Goal: Information Seeking & Learning: Learn about a topic

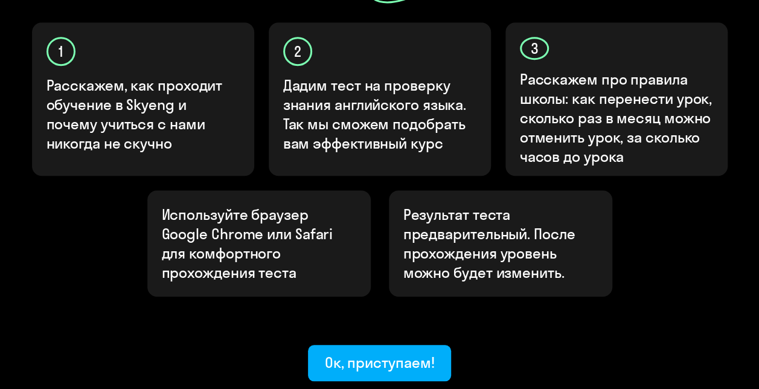
scroll to position [423, 0]
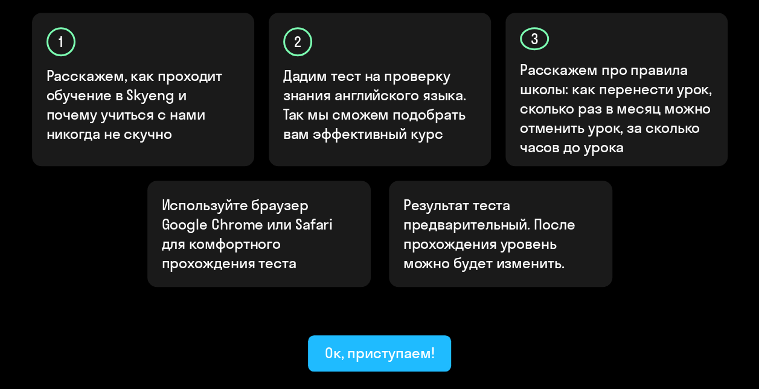
click at [360, 343] on div "Ок, приступаем!" at bounding box center [380, 352] width 110 height 19
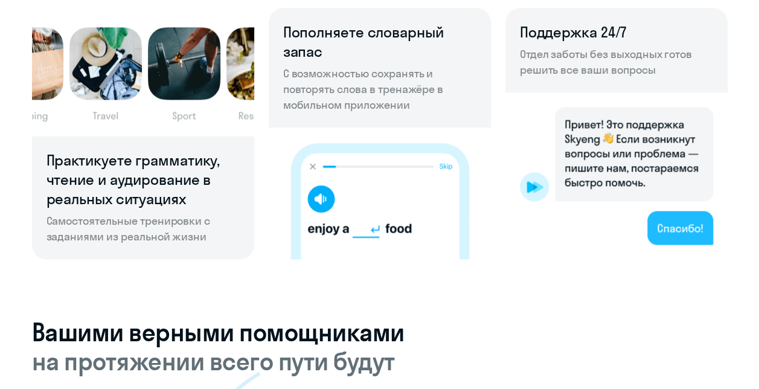
scroll to position [846, 0]
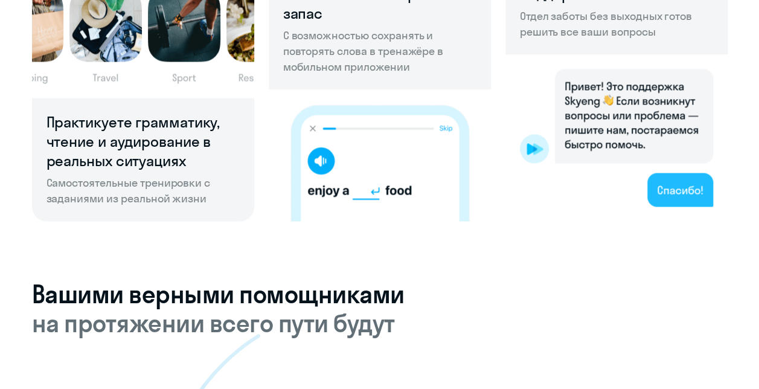
click at [669, 221] on img at bounding box center [617, 137] width 222 height 167
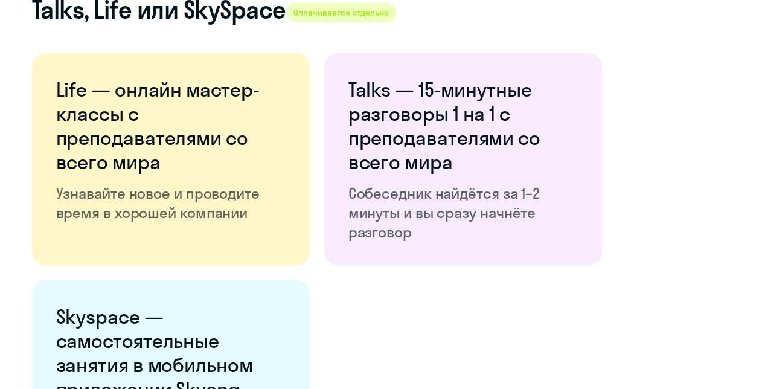
scroll to position [1691, 0]
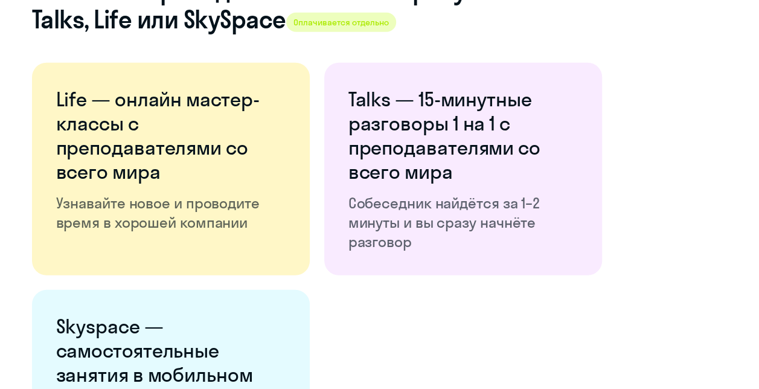
drag, startPoint x: 475, startPoint y: 204, endPoint x: 341, endPoint y: 72, distance: 188.4
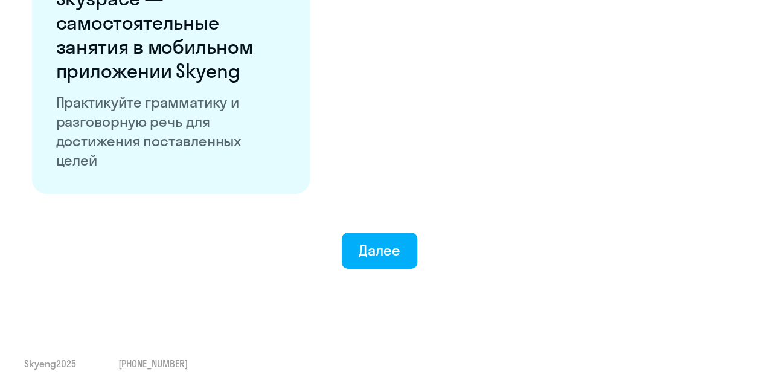
scroll to position [2356, 0]
click at [401, 269] on button "Далее" at bounding box center [379, 251] width 75 height 36
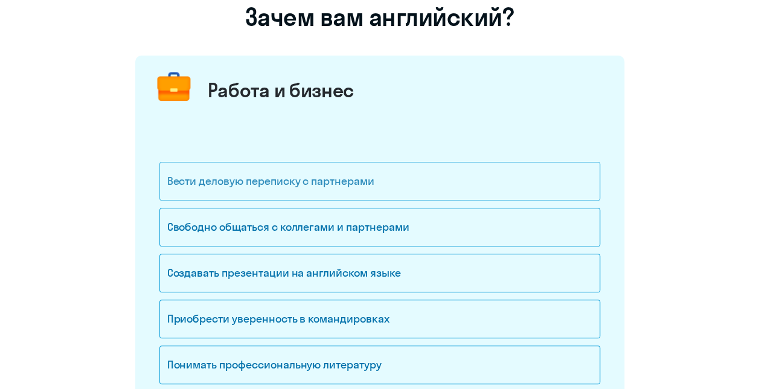
scroll to position [121, 0]
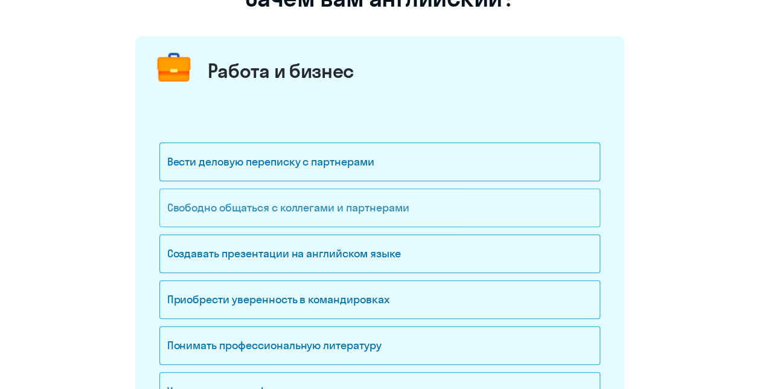
click at [477, 209] on div "Свободно общаться с коллегами и партнерами" at bounding box center [379, 207] width 441 height 39
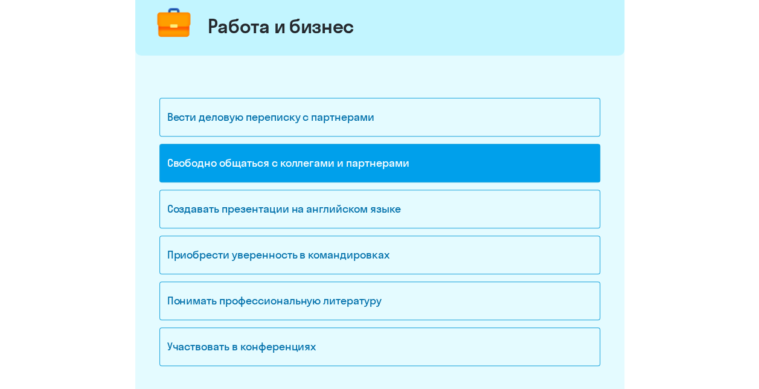
scroll to position [181, 0]
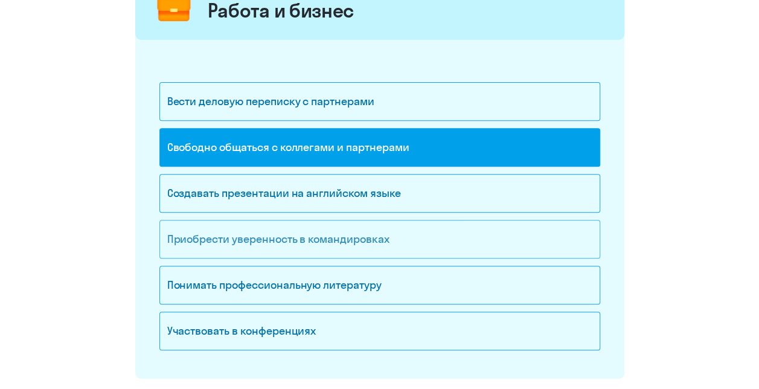
click at [400, 225] on div "Приобрести уверенность в командировках" at bounding box center [379, 239] width 441 height 39
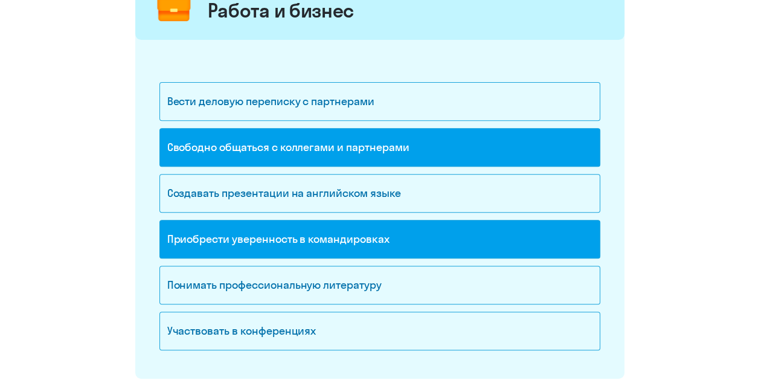
click at [426, 231] on div "Приобрести уверенность в командировках" at bounding box center [379, 239] width 441 height 39
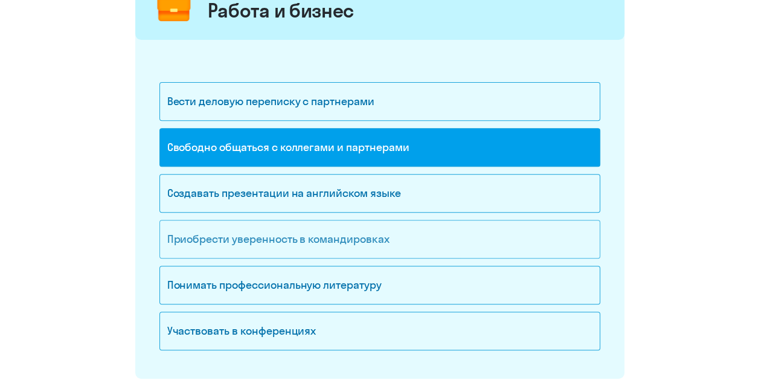
click at [426, 231] on div "Приобрести уверенность в командировках" at bounding box center [379, 239] width 441 height 39
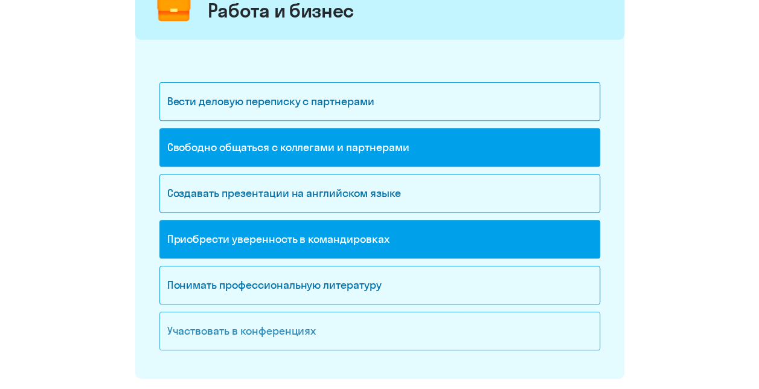
click at [380, 329] on div "Участвовать в конференциях" at bounding box center [379, 331] width 441 height 39
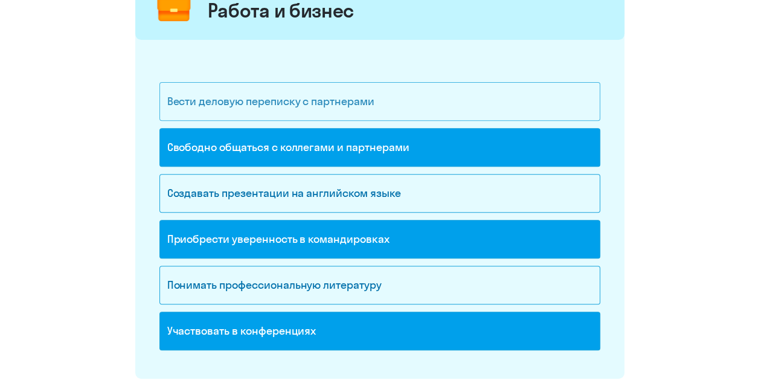
click at [431, 98] on div "Вести деловую переписку с партнерами" at bounding box center [379, 101] width 441 height 39
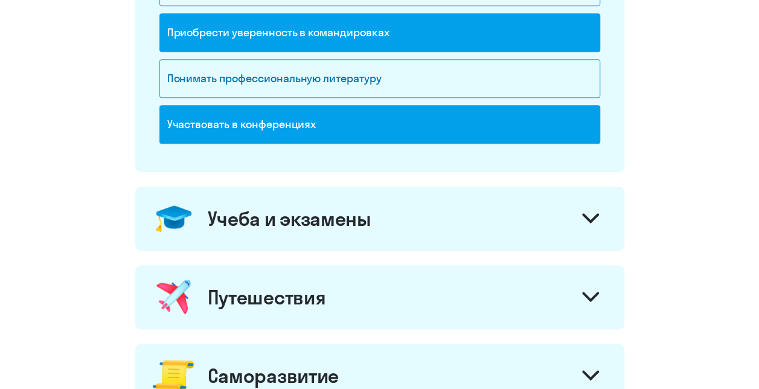
scroll to position [423, 0]
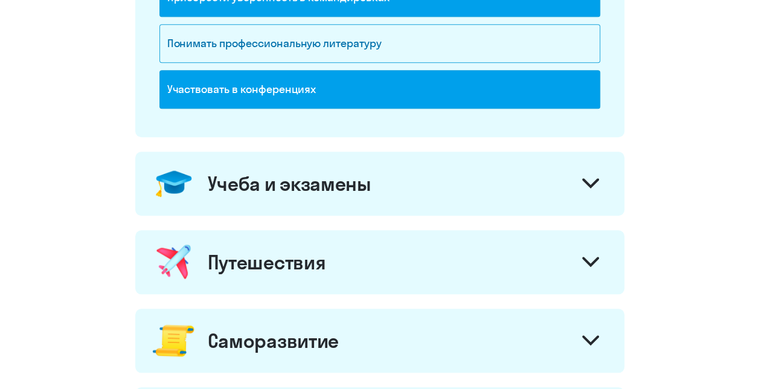
click at [464, 170] on div "Учеба и экзамены" at bounding box center [379, 184] width 489 height 64
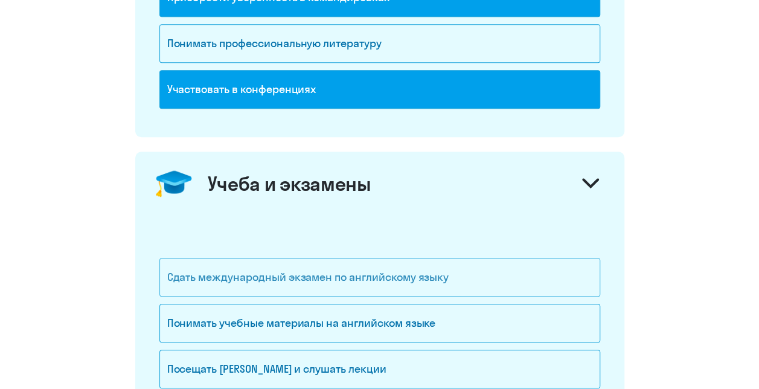
click at [461, 269] on div "Сдать международный экзамен по английскому языку" at bounding box center [379, 277] width 441 height 39
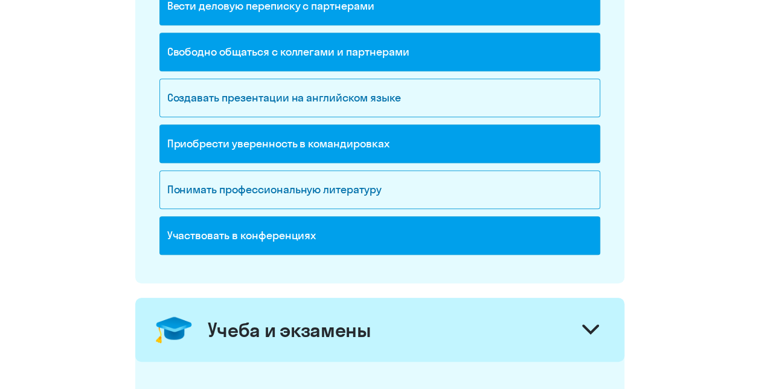
scroll to position [181, 0]
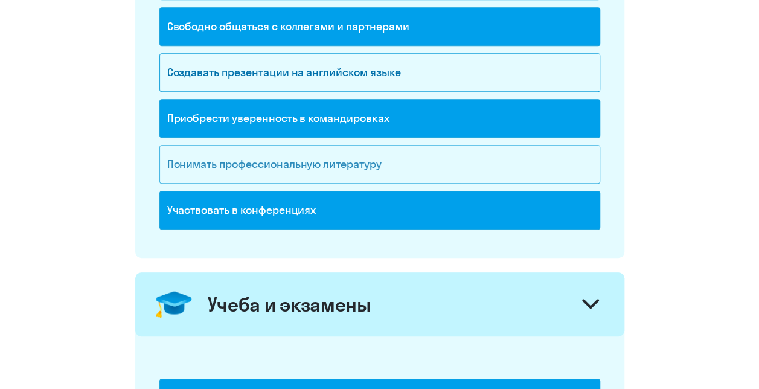
click at [400, 153] on div "Понимать профессиональную литературу" at bounding box center [379, 164] width 441 height 39
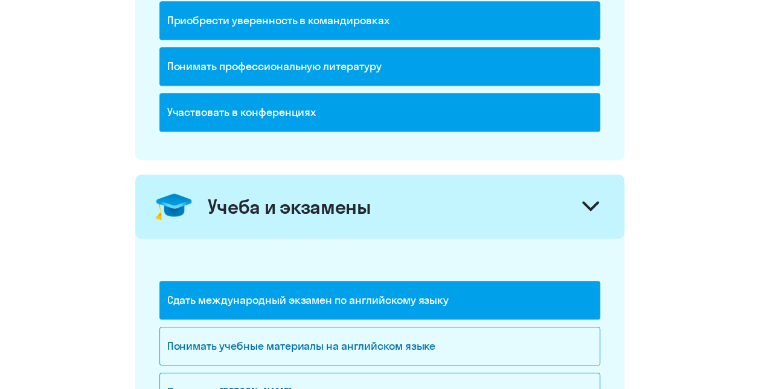
scroll to position [483, 0]
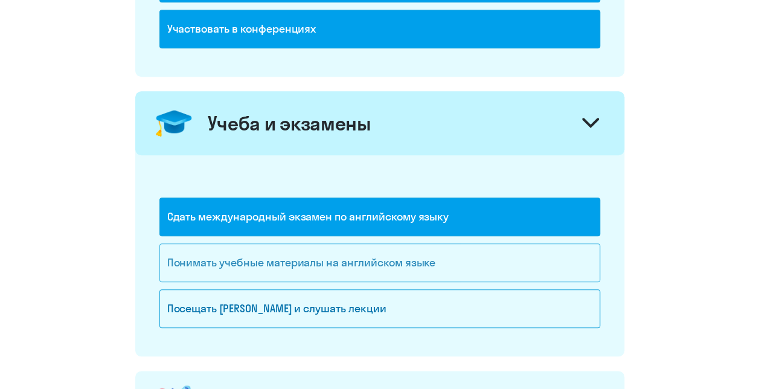
click at [470, 260] on div "Понимать учебные материалы на английском языке" at bounding box center [379, 262] width 441 height 39
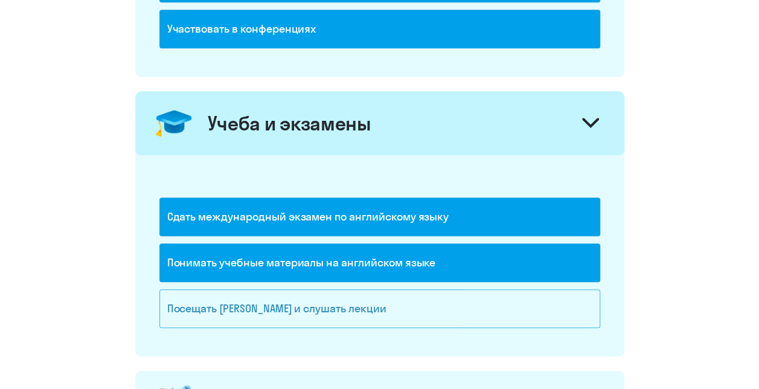
click at [450, 306] on div "Посещать [PERSON_NAME] и слушать лекции" at bounding box center [379, 308] width 441 height 39
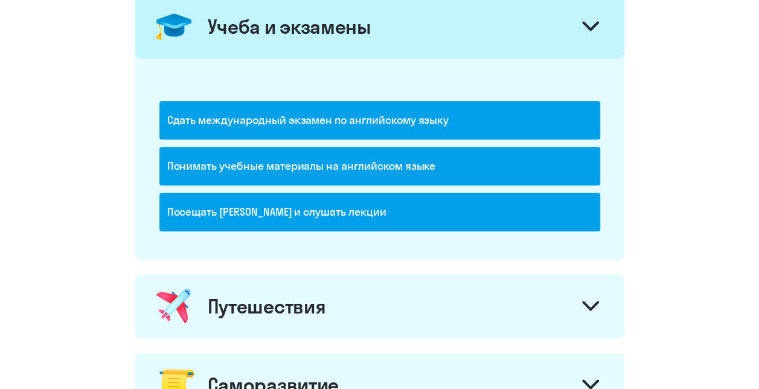
scroll to position [725, 0]
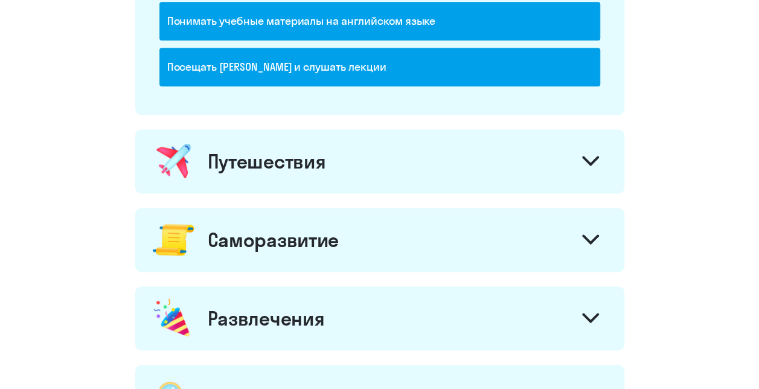
click at [373, 145] on div "Путешествия" at bounding box center [379, 161] width 489 height 64
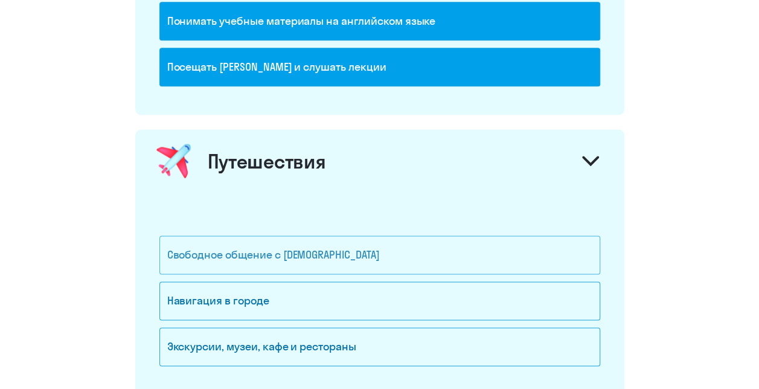
click at [383, 249] on div "Свободное общение с [DEMOGRAPHIC_DATA]" at bounding box center [379, 255] width 441 height 39
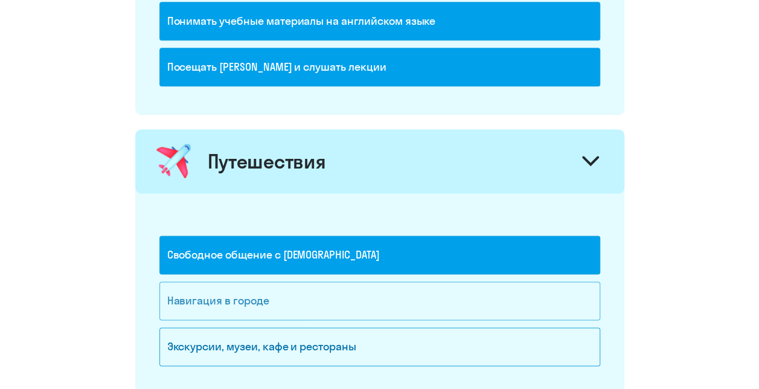
click at [365, 299] on div "Навигация в городе" at bounding box center [379, 300] width 441 height 39
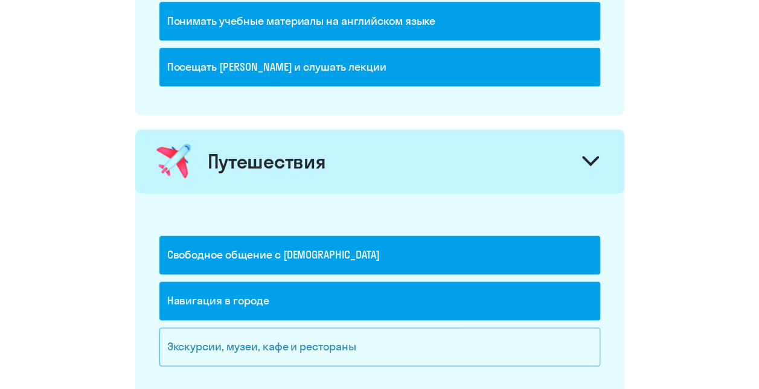
click at [387, 345] on div "Экскурсии, музеи, кафе и рестораны" at bounding box center [379, 346] width 441 height 39
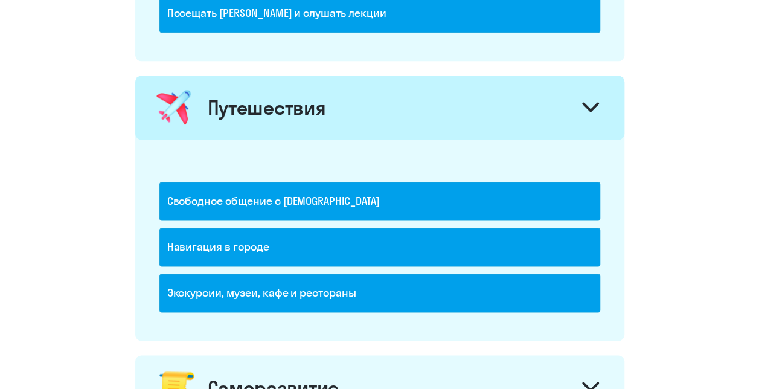
scroll to position [1027, 0]
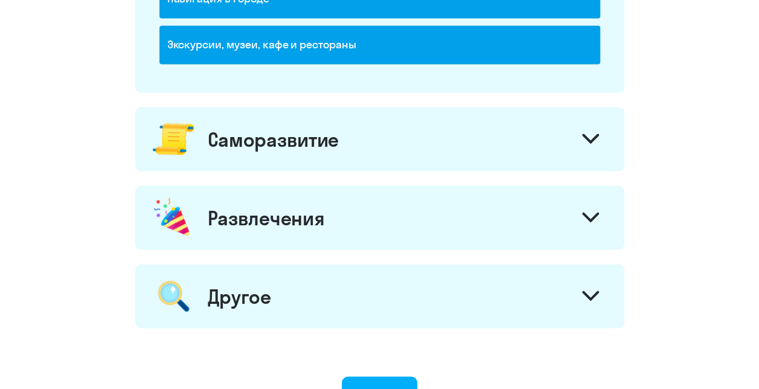
click at [373, 150] on div "Саморазвитие" at bounding box center [379, 139] width 489 height 64
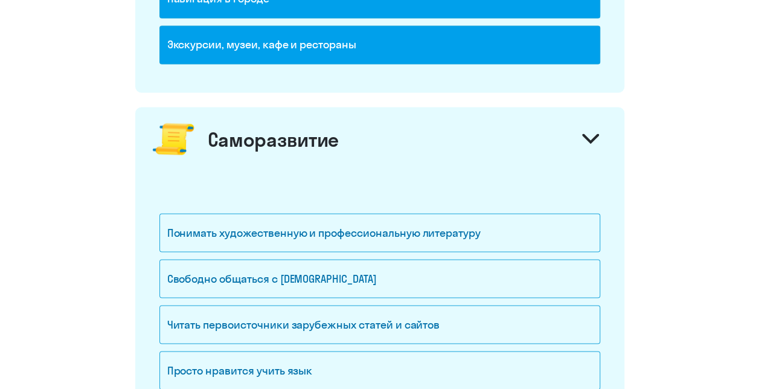
scroll to position [1087, 0]
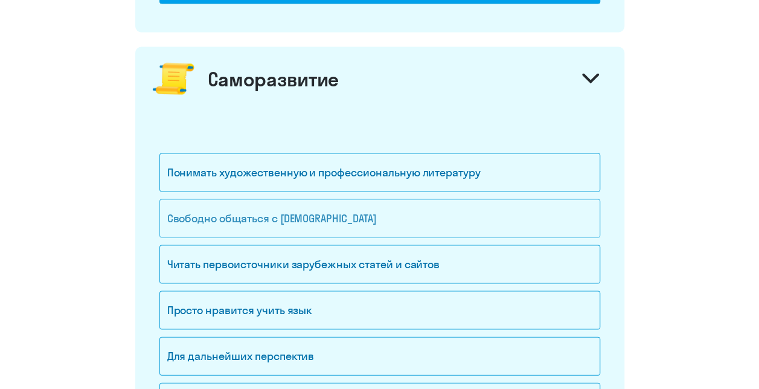
click at [393, 214] on div "Свободно общаться с [DEMOGRAPHIC_DATA]" at bounding box center [379, 218] width 441 height 39
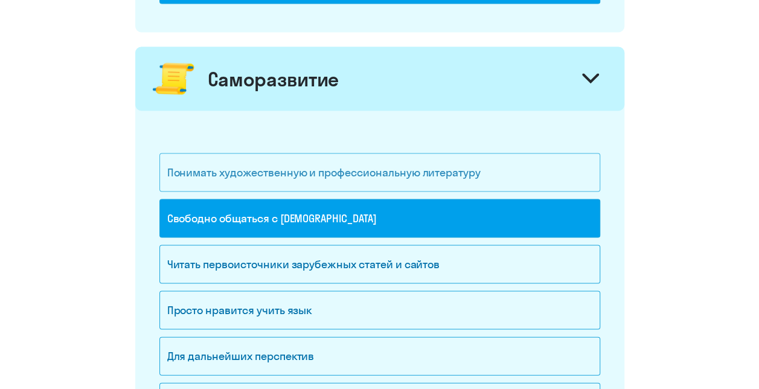
click at [506, 168] on div "Понимать художественную и профессиональную литературу" at bounding box center [379, 172] width 441 height 39
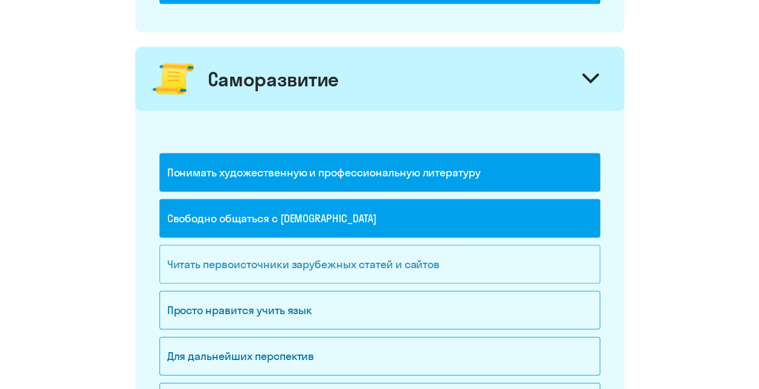
click at [483, 256] on div "Читать первоисточники зарубежных статей и сайтов" at bounding box center [379, 264] width 441 height 39
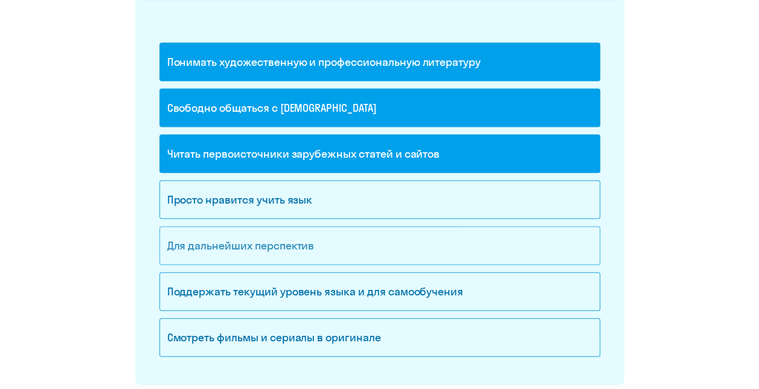
scroll to position [1208, 0]
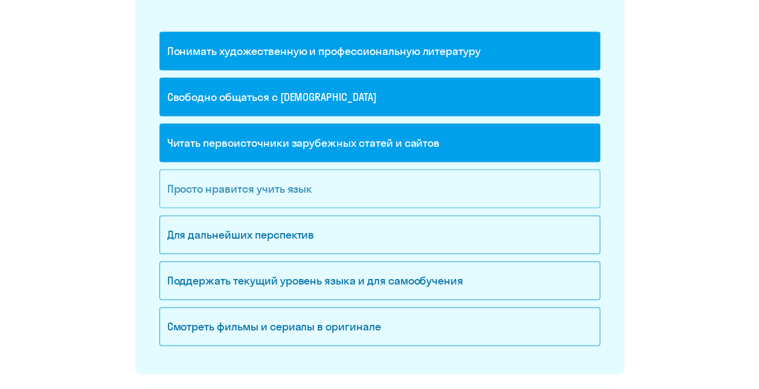
click at [425, 187] on div "Просто нравится учить язык" at bounding box center [379, 189] width 441 height 39
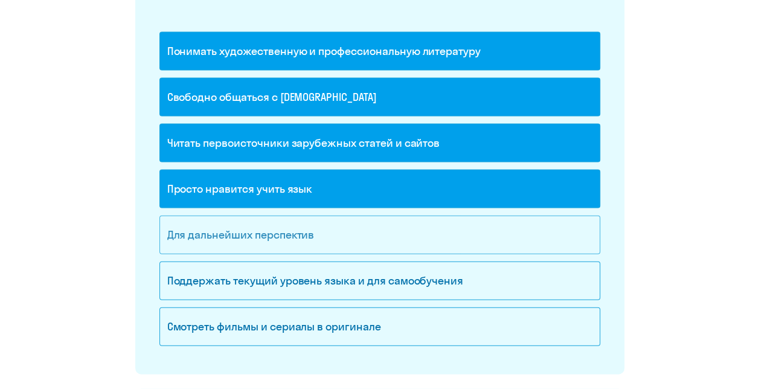
click at [420, 221] on div "Для дальнейших перспектив" at bounding box center [379, 235] width 441 height 39
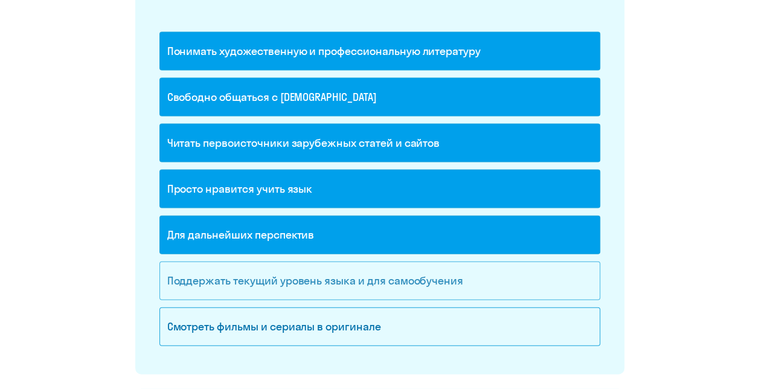
click at [496, 272] on div "Поддержать текущий уровень языка и для cамообучения" at bounding box center [379, 281] width 441 height 39
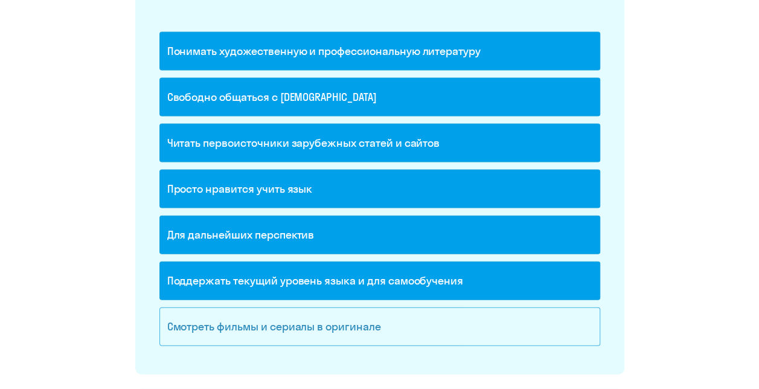
click at [489, 315] on div "Смотреть фильмы и сериалы в оригинале" at bounding box center [379, 326] width 441 height 39
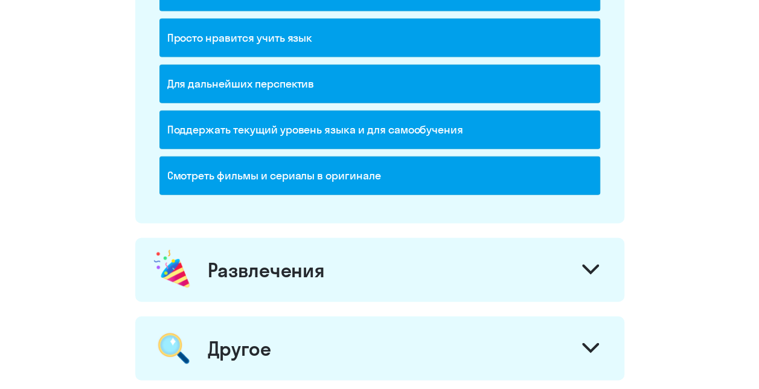
scroll to position [1389, 0]
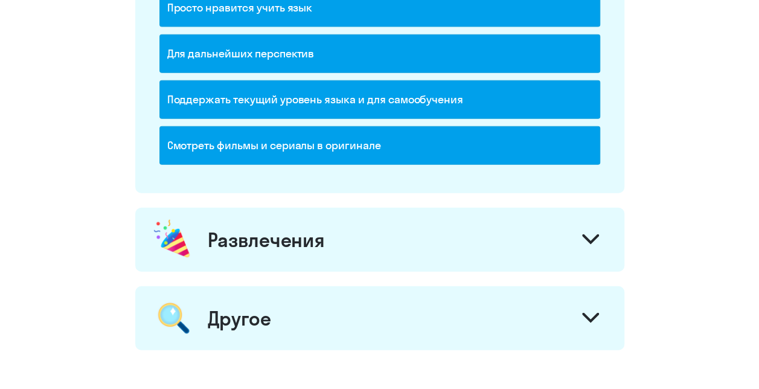
click at [410, 239] on div "Развлечения" at bounding box center [379, 240] width 489 height 64
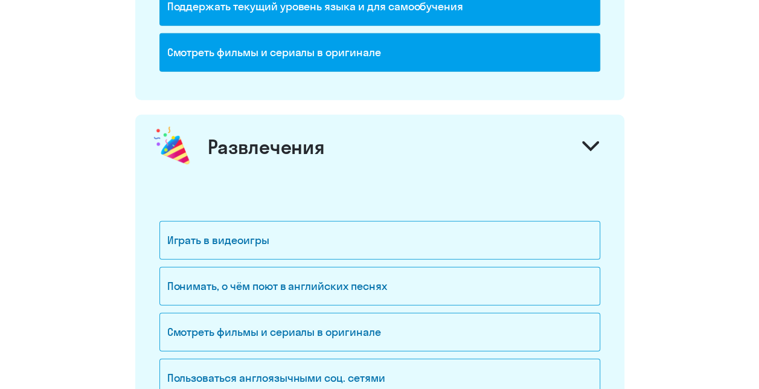
scroll to position [1570, 0]
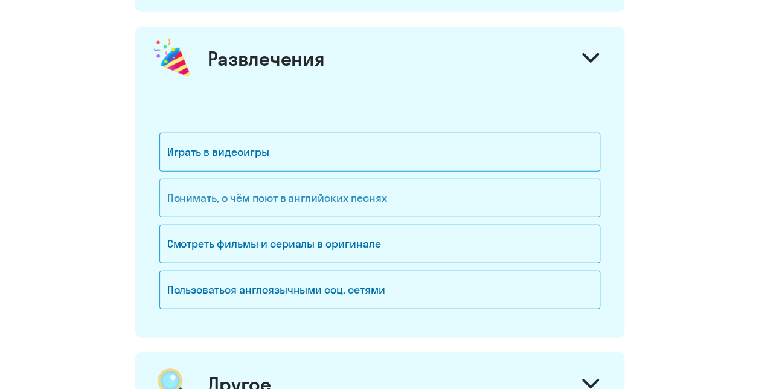
click at [411, 191] on div "Понимать, о чём поют в английских песнях" at bounding box center [379, 198] width 441 height 39
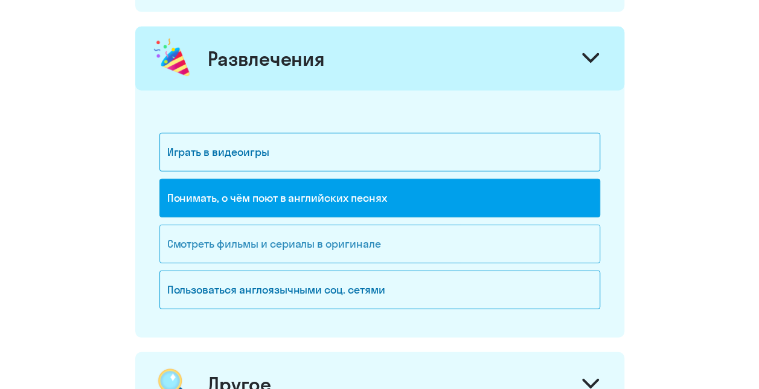
click at [403, 233] on div "Смотреть фильмы и сериалы в оригинале" at bounding box center [379, 244] width 441 height 39
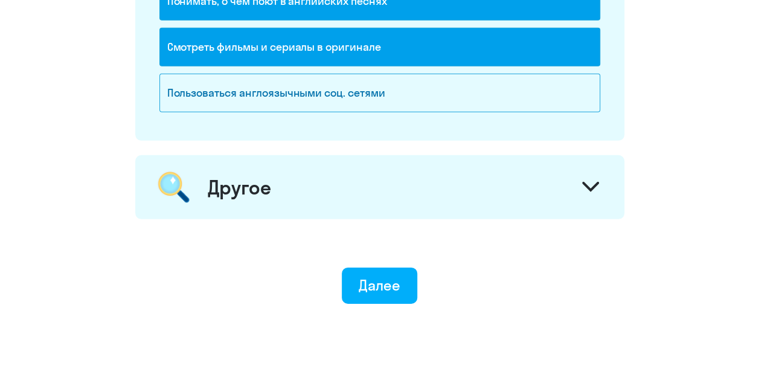
scroll to position [1788, 0]
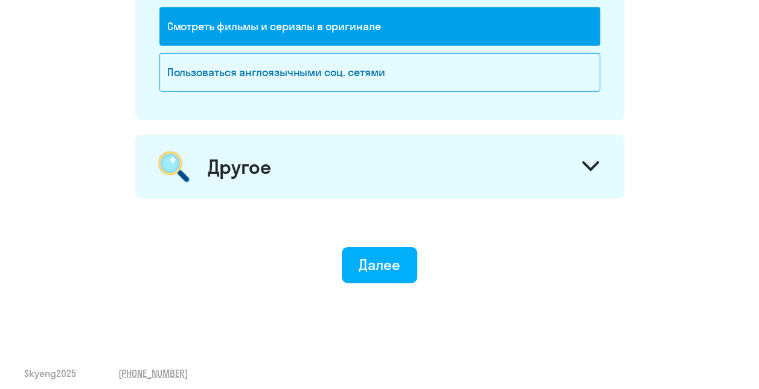
click at [384, 158] on div "Другое" at bounding box center [379, 167] width 489 height 64
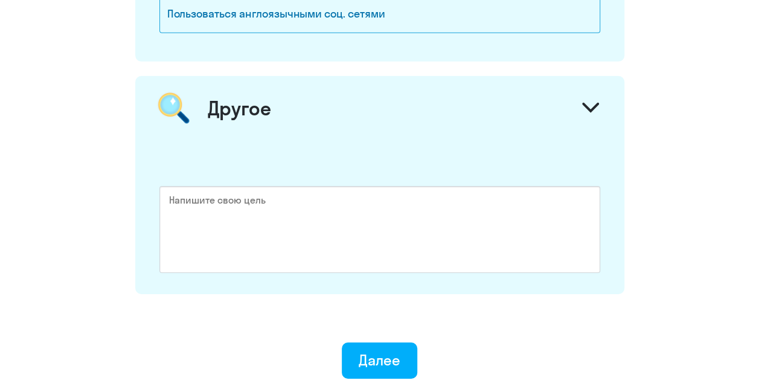
scroll to position [1942, 0]
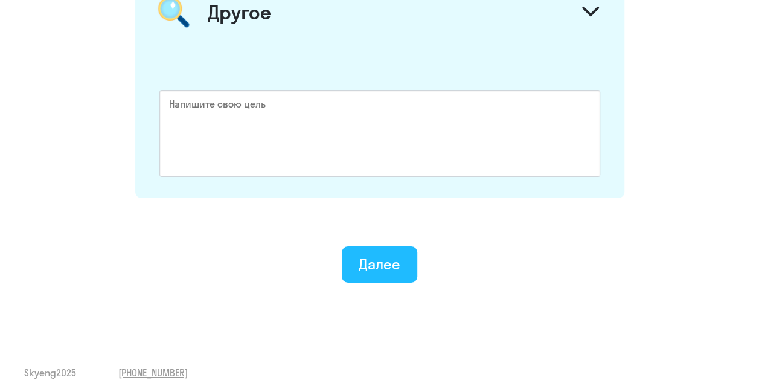
click at [390, 254] on div "Далее" at bounding box center [380, 263] width 42 height 19
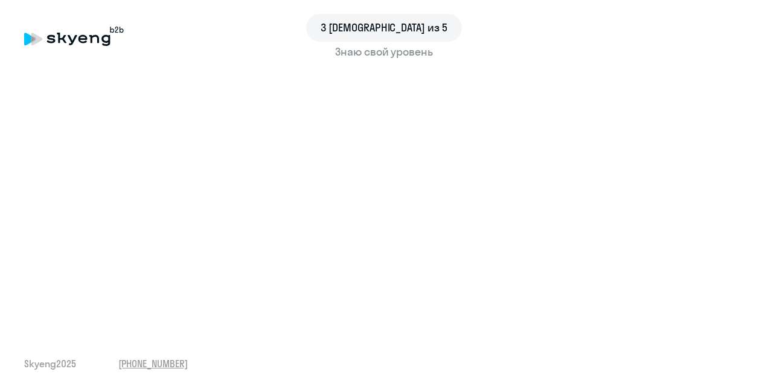
click at [393, 21] on span "3 [DEMOGRAPHIC_DATA] из 5" at bounding box center [384, 28] width 127 height 16
click at [378, 27] on span "3 [DEMOGRAPHIC_DATA] из 5" at bounding box center [384, 28] width 127 height 16
